Goal: Check status: Check status

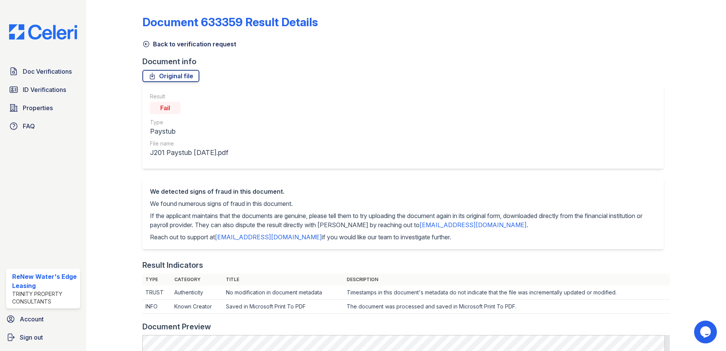
click at [142, 44] on icon at bounding box center [146, 44] width 8 height 8
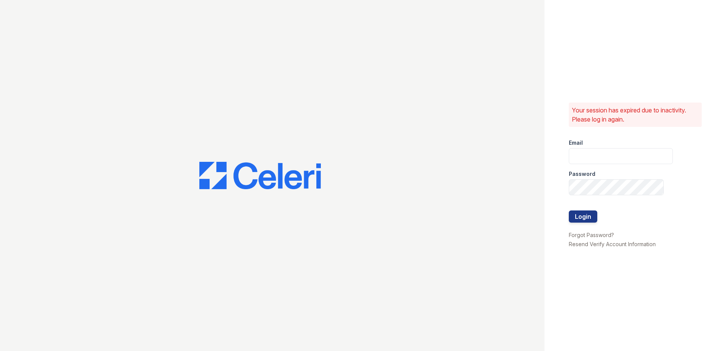
type input "[EMAIL_ADDRESS][DOMAIN_NAME]"
click at [585, 218] on button "Login" at bounding box center [582, 216] width 28 height 12
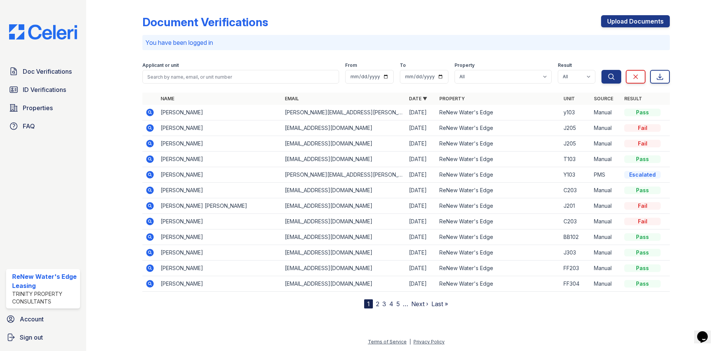
click at [150, 128] on icon at bounding box center [149, 127] width 2 height 2
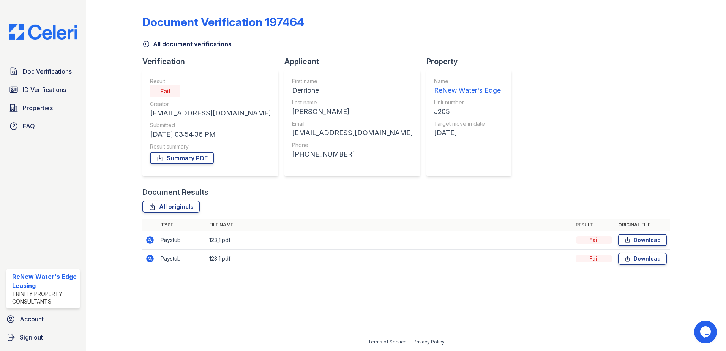
click at [151, 239] on icon at bounding box center [149, 239] width 9 height 9
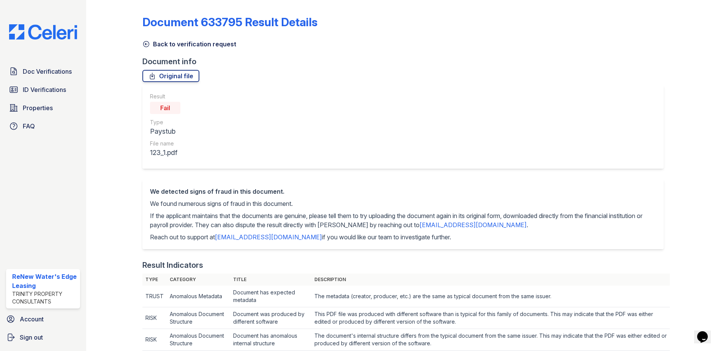
click at [144, 39] on link "Back to verification request" at bounding box center [189, 43] width 94 height 9
